Goal: Complete application form

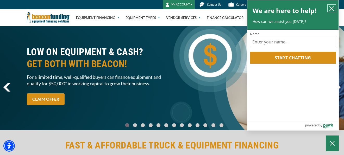
click at [330, 8] on icon "close chatbox" at bounding box center [331, 8] width 5 height 5
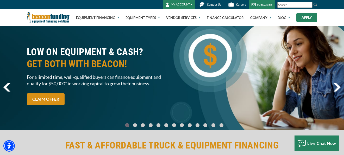
click at [307, 21] on link "Apply" at bounding box center [306, 17] width 21 height 9
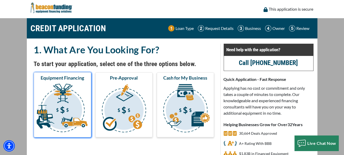
click at [63, 104] on img "submit" at bounding box center [62, 109] width 55 height 52
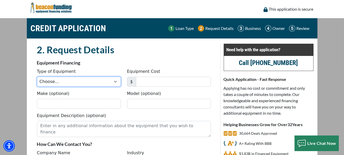
click at [79, 84] on select "Choose... Backhoe Boom/Bucket Truck Chipper Commercial Mower Crane DTG/DTF Prin…" at bounding box center [79, 82] width 84 height 10
select select "17"
click at [37, 77] on select "Choose... Backhoe Boom/Bucket Truck Chipper Commercial Mower Crane DTG/DTF Prin…" at bounding box center [79, 82] width 84 height 10
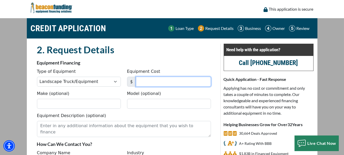
click at [153, 82] on input "Equipment Cost" at bounding box center [173, 82] width 75 height 10
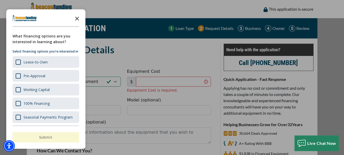
click at [77, 19] on polygon "Close the survey" at bounding box center [77, 19] width 4 height 4
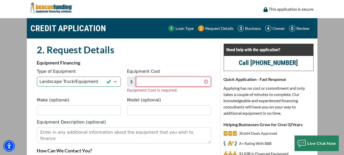
click at [147, 78] on input "Equipment Cost" at bounding box center [173, 82] width 75 height 10
